Goal: Information Seeking & Learning: Check status

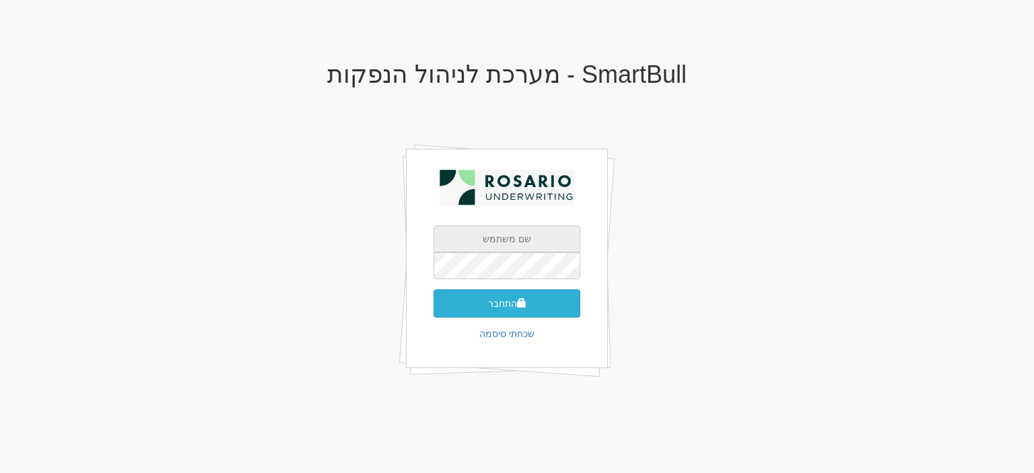
type input "[EMAIL_ADDRESS][DOMAIN_NAME]"
click at [512, 304] on button "התחבר" at bounding box center [507, 304] width 147 height 28
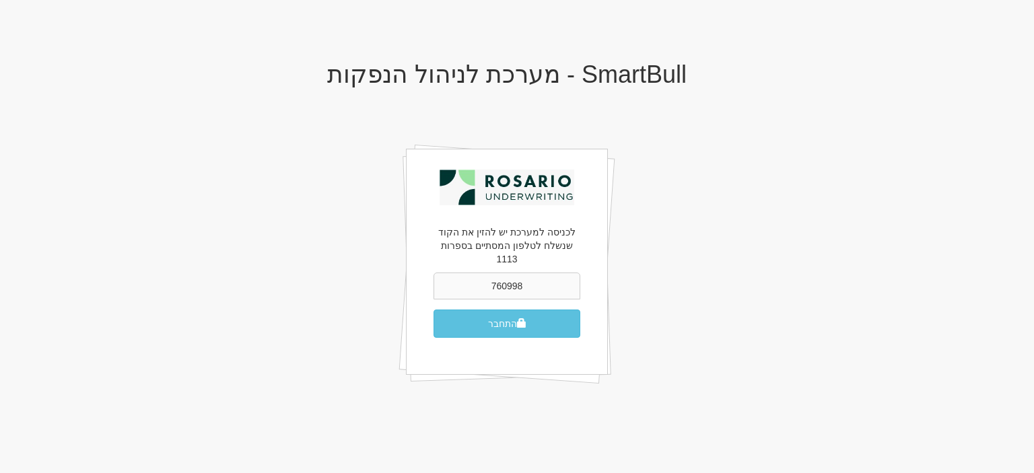
type input "760998"
click at [434, 310] on button "התחבר" at bounding box center [507, 324] width 147 height 28
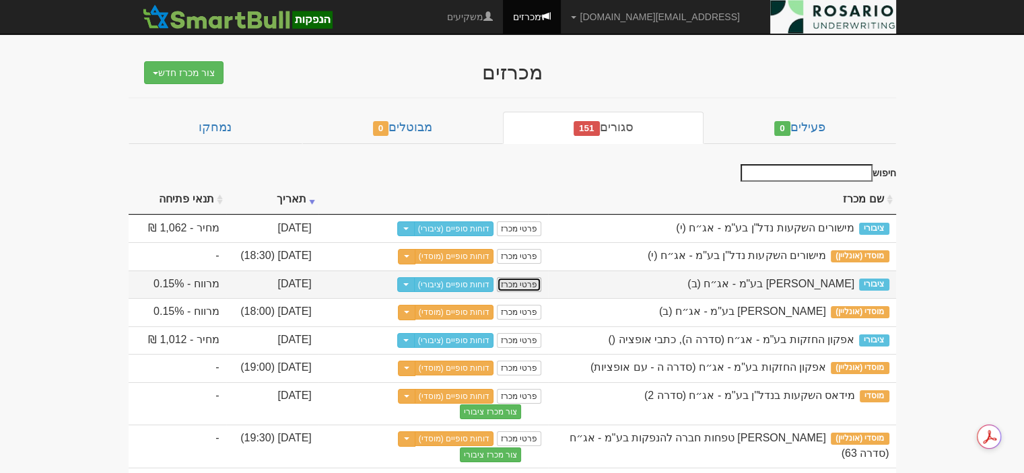
click at [523, 292] on link "פרטי מכרז" at bounding box center [519, 284] width 44 height 15
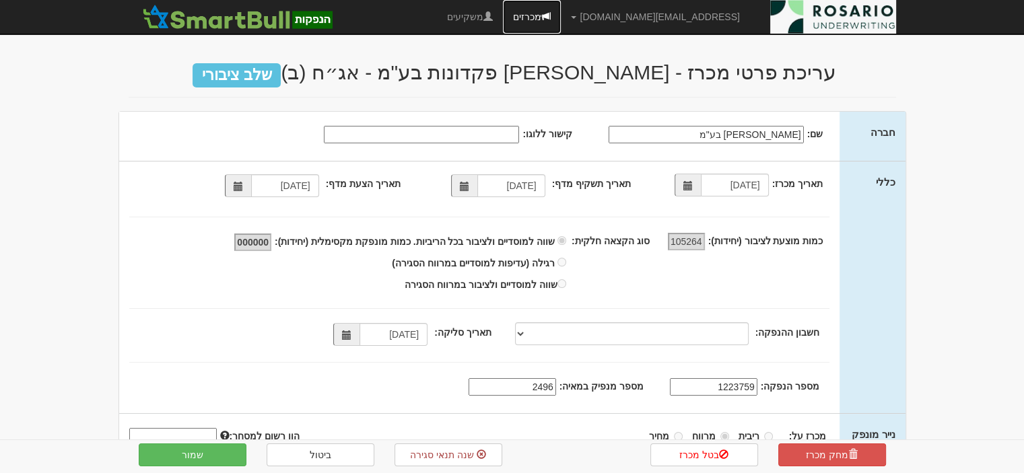
click at [561, 15] on link "מכרזים" at bounding box center [532, 17] width 58 height 34
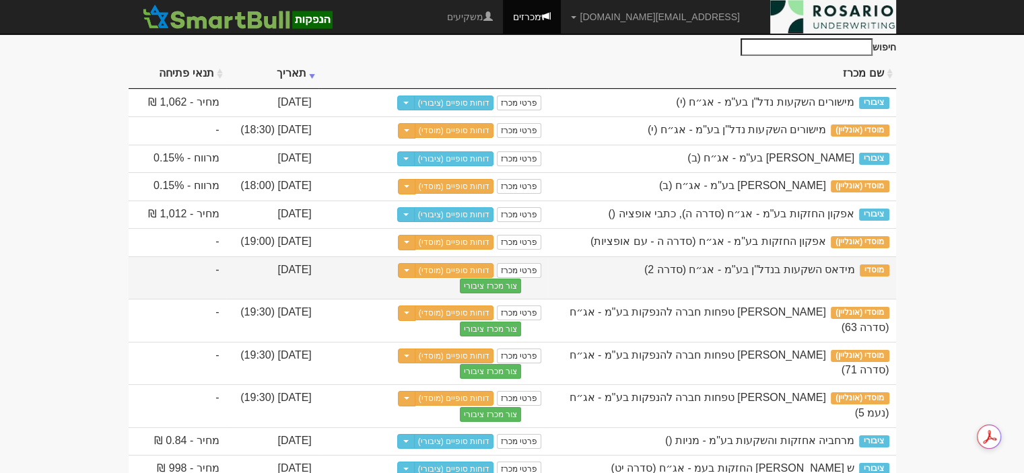
scroll to position [135, 0]
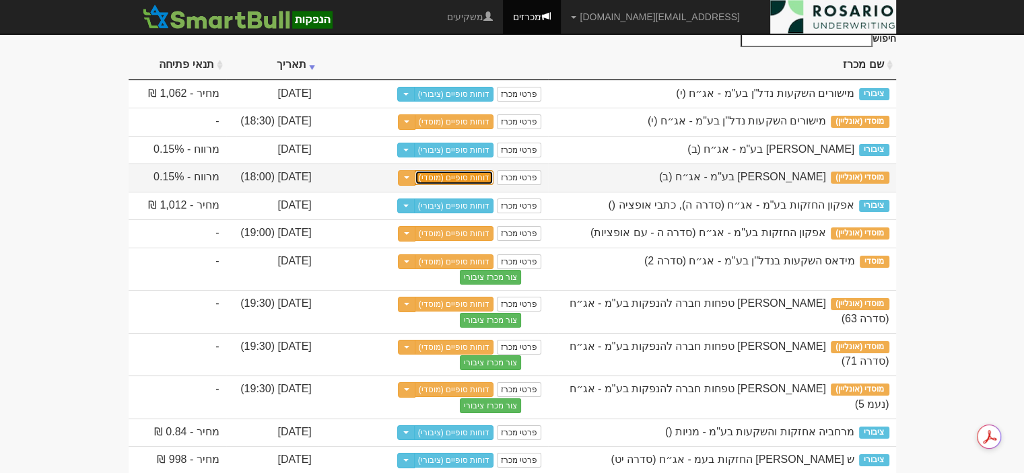
click at [480, 185] on link "דוחות סופיים (מוסדי)" at bounding box center [454, 177] width 79 height 15
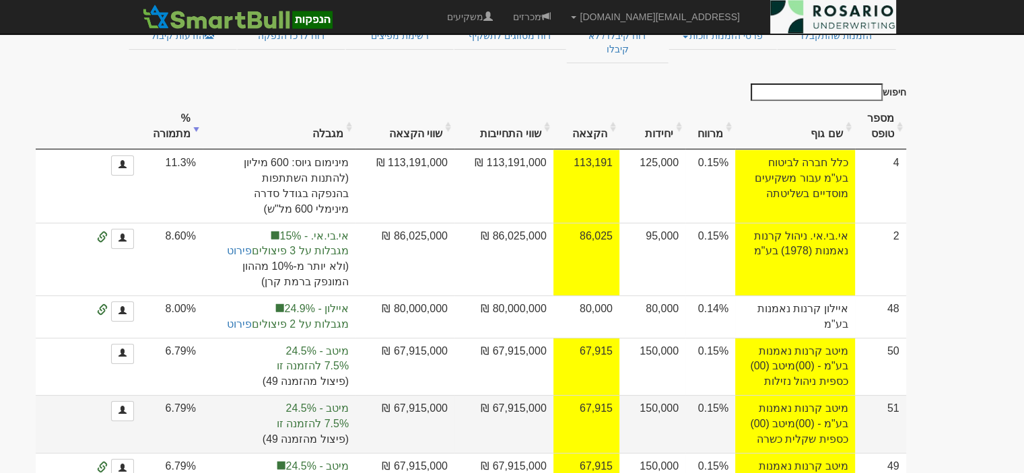
scroll to position [185, 0]
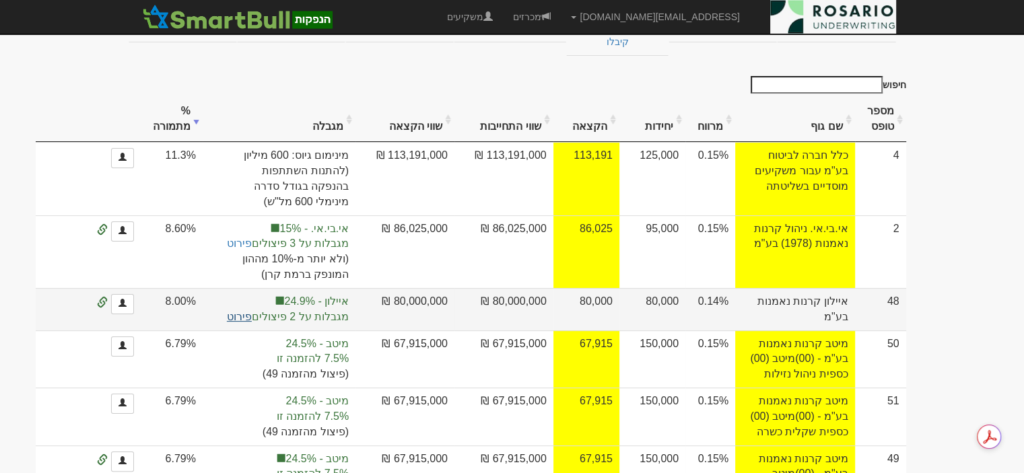
click at [252, 311] on link "פירוט" at bounding box center [239, 316] width 25 height 11
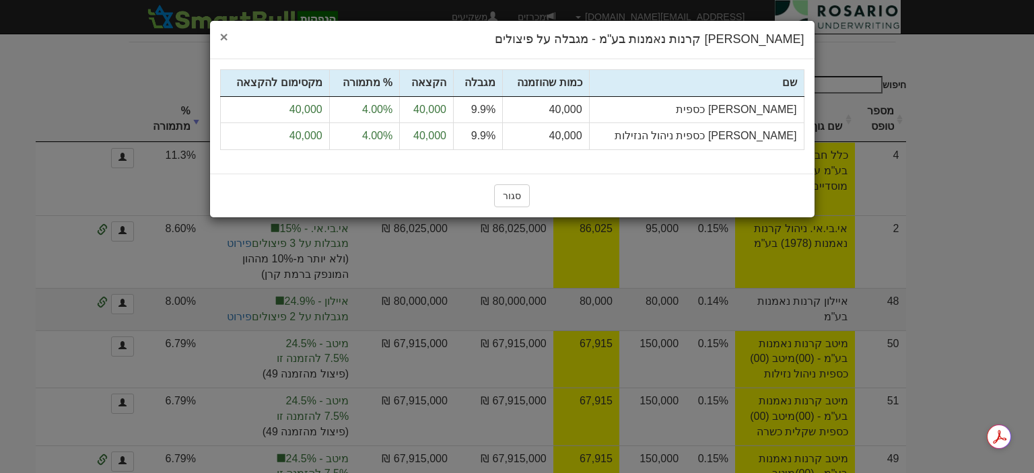
click at [220, 40] on span "×" at bounding box center [224, 36] width 8 height 15
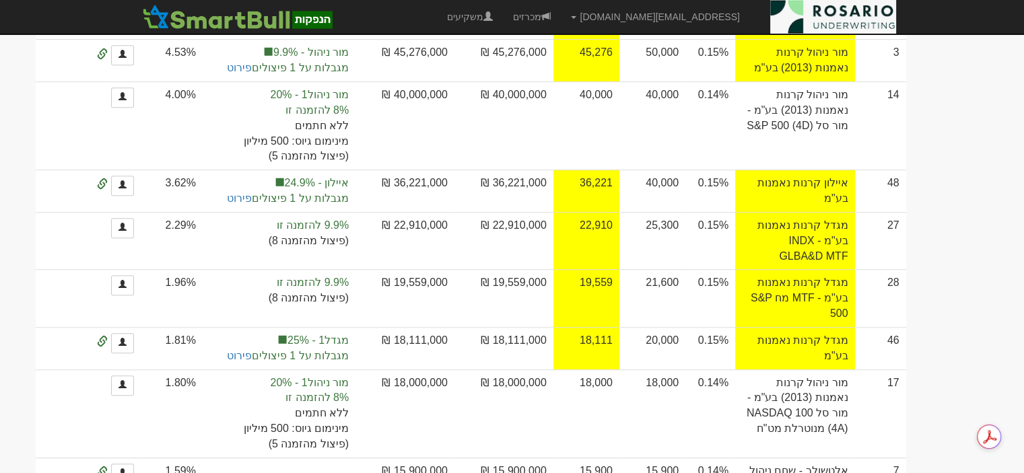
scroll to position [875, 0]
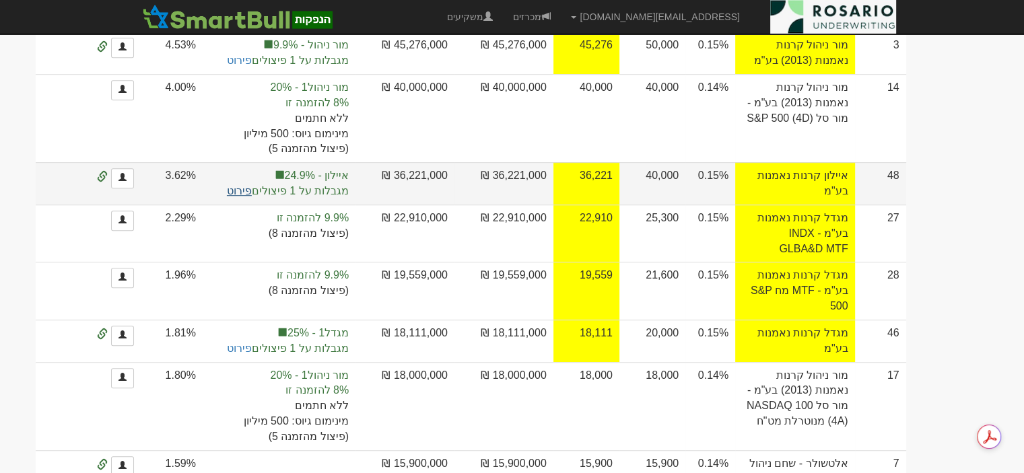
click at [252, 185] on link "פירוט" at bounding box center [239, 190] width 25 height 11
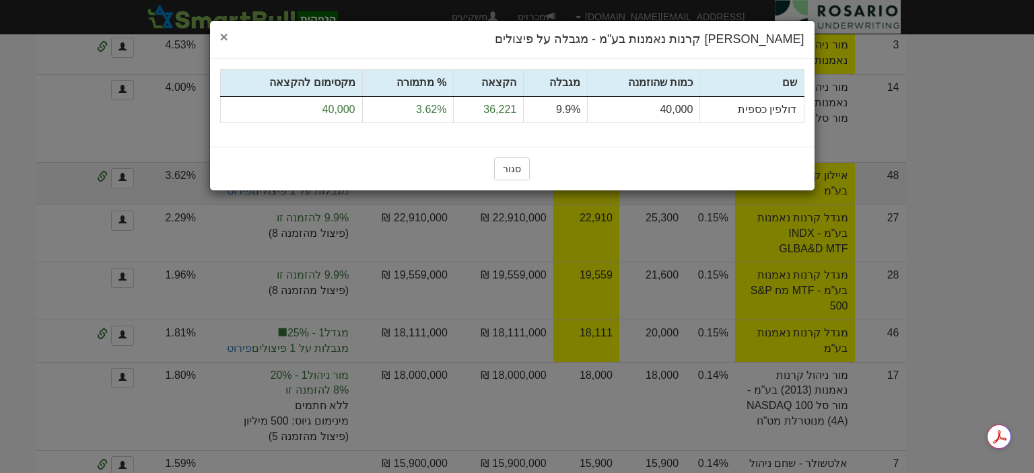
click at [223, 34] on span "×" at bounding box center [224, 36] width 8 height 15
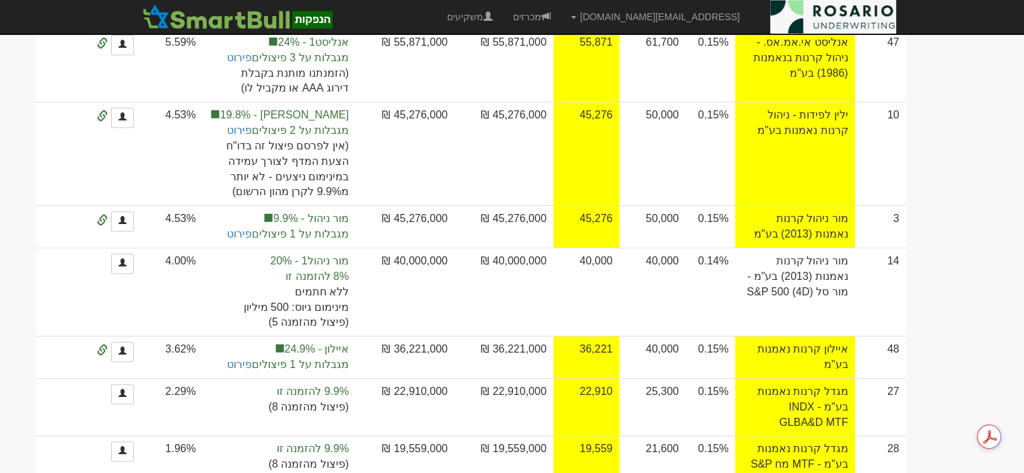
scroll to position [574, 0]
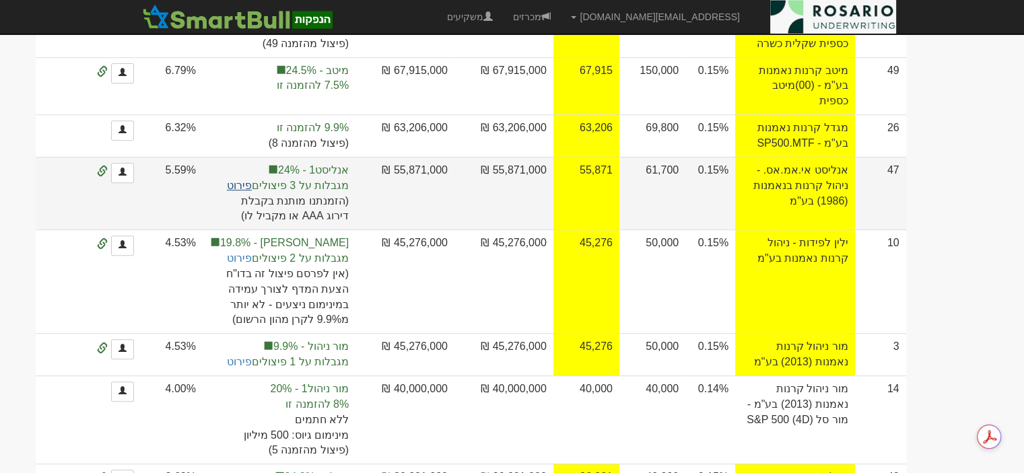
click at [251, 180] on link "פירוט" at bounding box center [239, 185] width 25 height 11
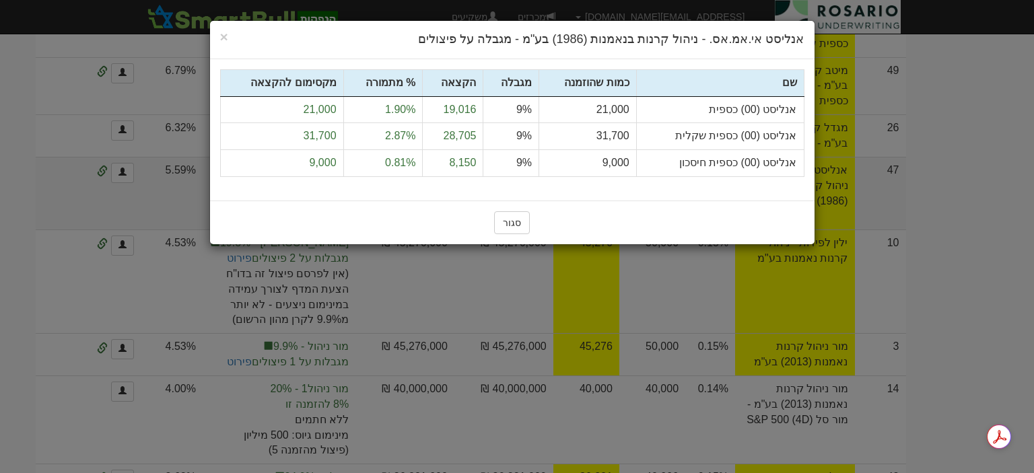
click at [230, 38] on h4 "אנליסט אי.אמ.אס. - ניהול קרנות בנאמנות (1986) בע"מ - מגבלה על פיצולים" at bounding box center [512, 40] width 584 height 18
click at [223, 36] on span "×" at bounding box center [224, 36] width 8 height 15
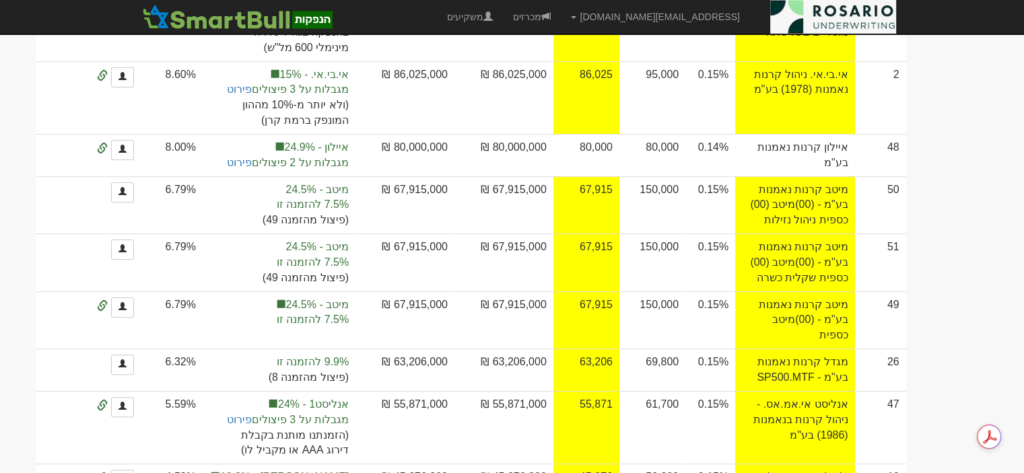
scroll to position [338, 0]
